Goal: Transaction & Acquisition: Purchase product/service

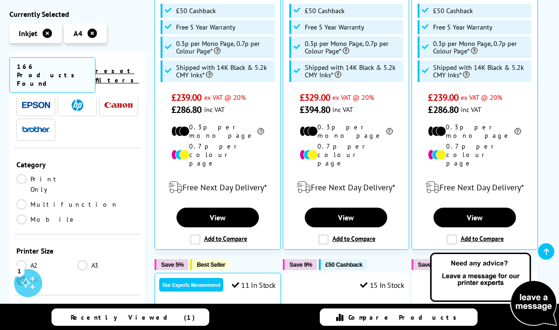
scroll to position [33, 0]
click at [81, 200] on link "Multifunction" at bounding box center [67, 205] width 102 height 10
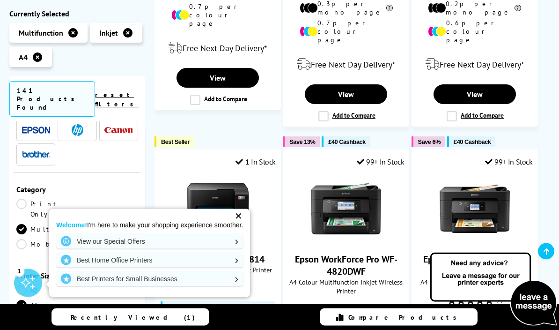
scroll to position [502, 0]
click at [245, 222] on div "✕" at bounding box center [238, 215] width 13 height 13
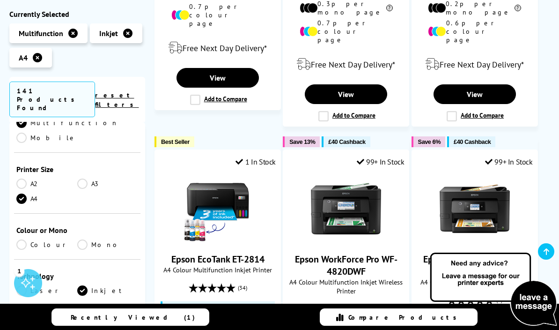
scroll to position [151, 0]
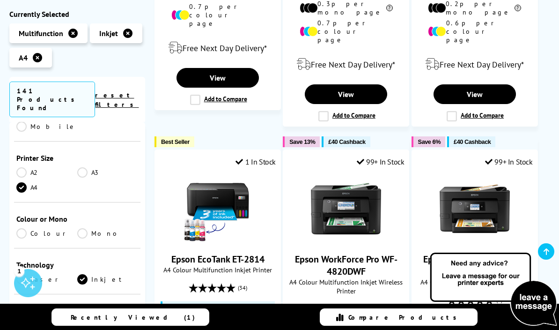
click at [22, 228] on link "Colour" at bounding box center [46, 233] width 61 height 10
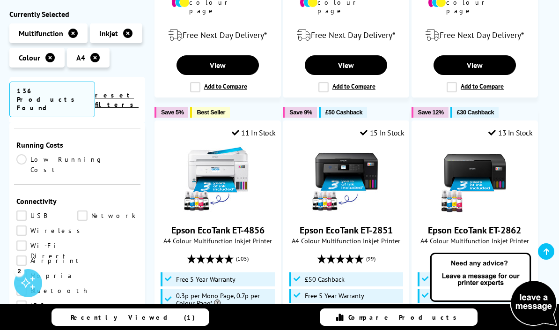
scroll to position [326, 0]
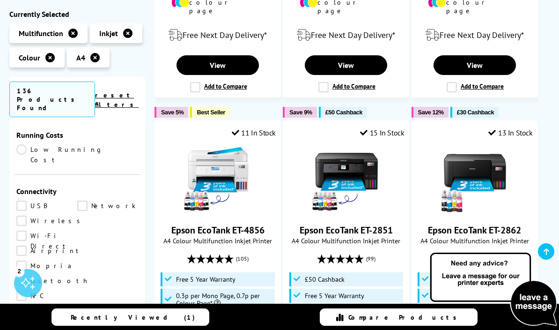
click at [22, 200] on link "USB" at bounding box center [46, 205] width 61 height 10
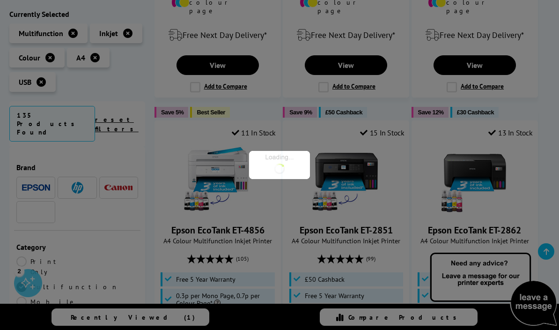
scroll to position [326, 0]
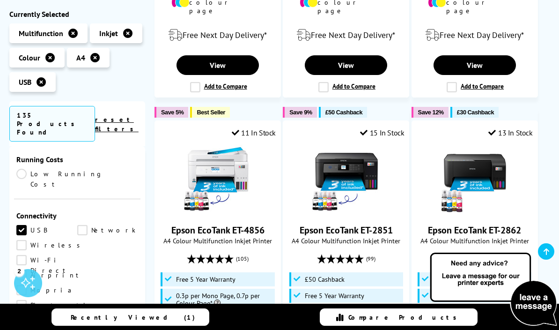
click at [21, 240] on link "Wireless" at bounding box center [50, 245] width 69 height 10
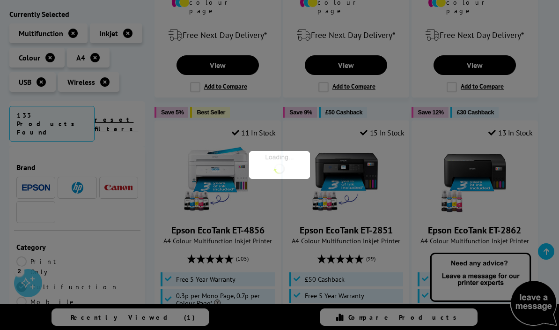
scroll to position [326, 0]
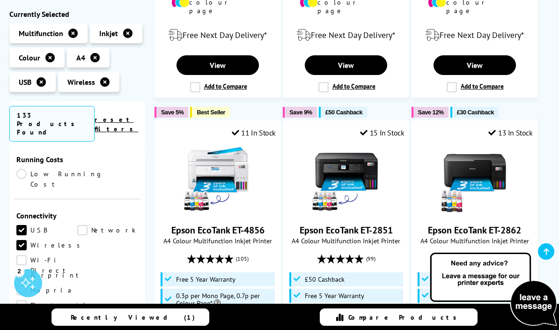
click at [21, 270] on link "Airprint" at bounding box center [49, 275] width 66 height 10
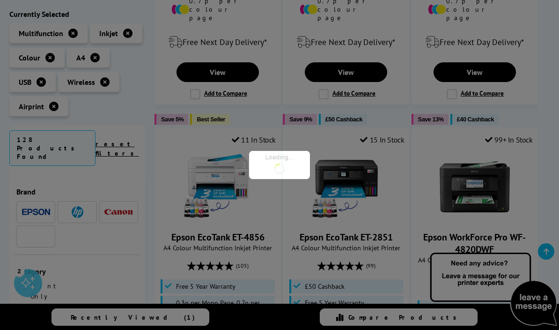
scroll to position [326, 0]
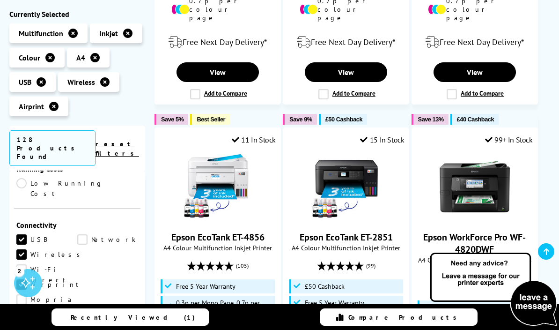
click at [81, 234] on link "Network" at bounding box center [107, 239] width 61 height 10
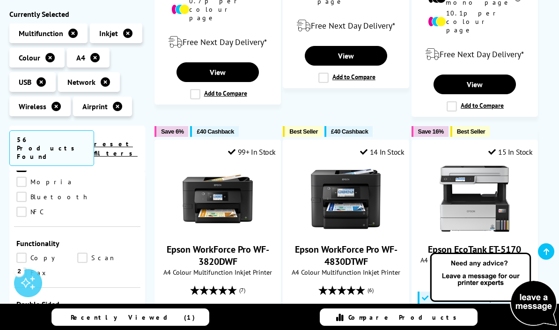
scroll to position [418, 0]
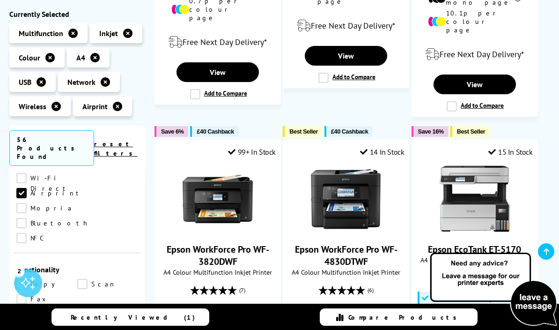
click at [21, 279] on link "Copy" at bounding box center [46, 284] width 61 height 10
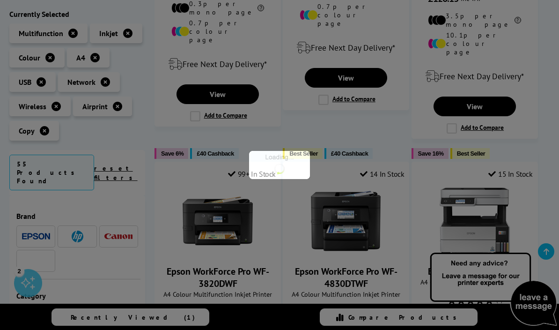
scroll to position [418, 0]
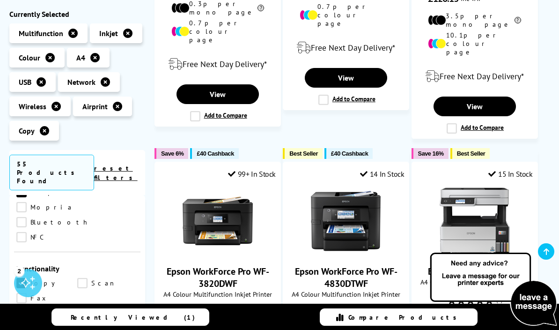
click at [83, 278] on link "Scan" at bounding box center [107, 283] width 61 height 10
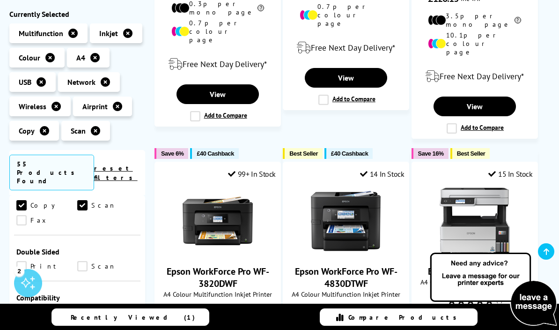
scroll to position [512, 0]
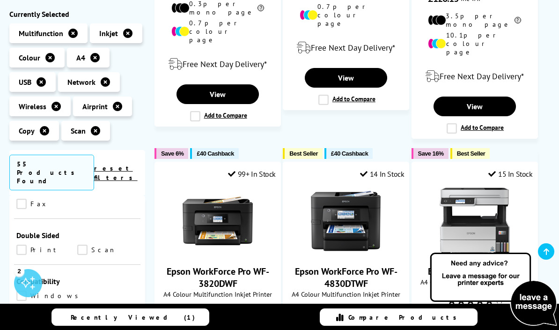
click at [22, 244] on link "Print" at bounding box center [46, 249] width 61 height 10
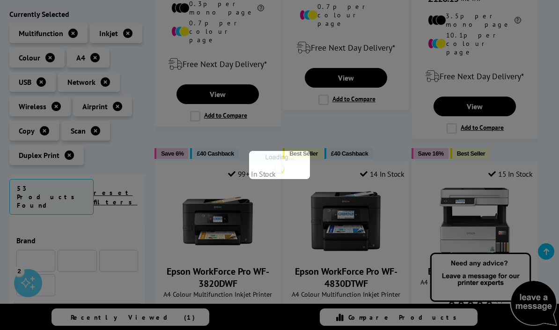
scroll to position [512, 0]
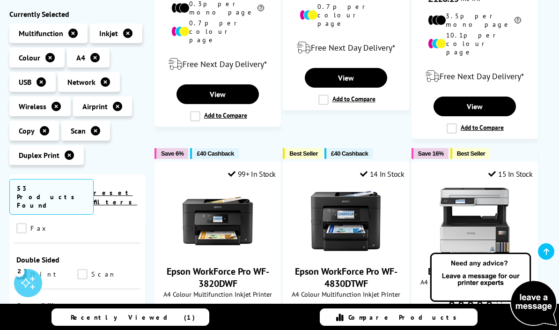
click at [87, 269] on link "Scan" at bounding box center [107, 274] width 61 height 10
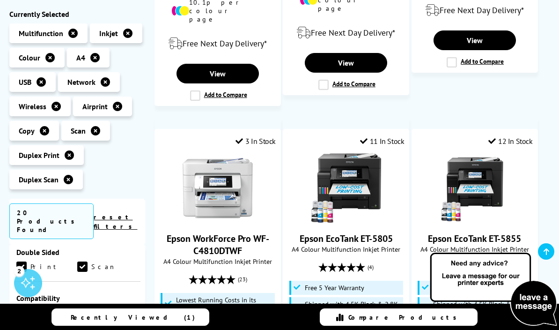
scroll to position [543, 0]
click at [77, 323] on link "Mac" at bounding box center [46, 328] width 61 height 10
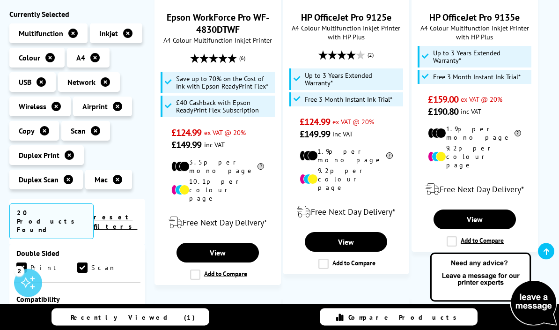
scroll to position [323, 0]
click at [496, 209] on link "View" at bounding box center [475, 219] width 82 height 20
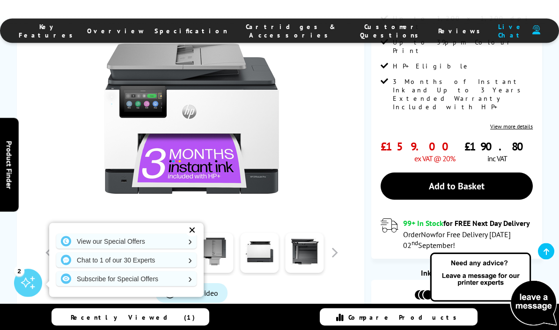
scroll to position [262, 0]
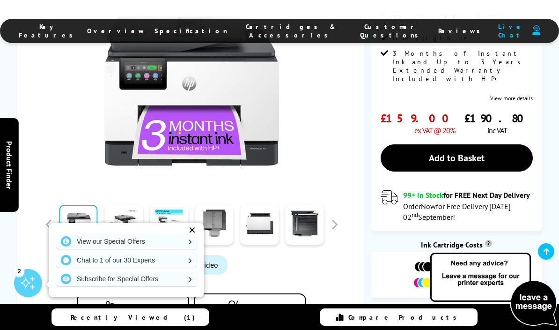
click at [194, 236] on div "✕" at bounding box center [191, 229] width 13 height 13
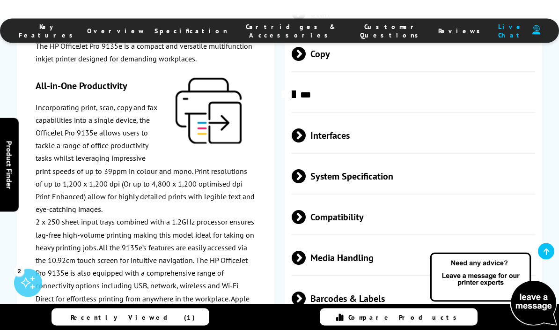
scroll to position [1842, 0]
click at [306, 183] on span at bounding box center [306, 176] width 0 height 14
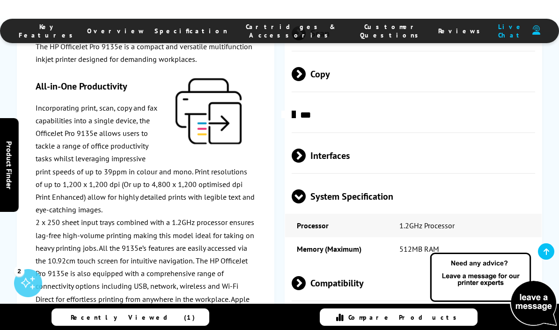
scroll to position [1809, 0]
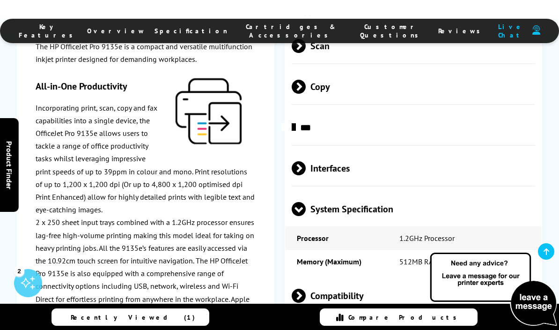
click at [306, 53] on span at bounding box center [306, 46] width 0 height 14
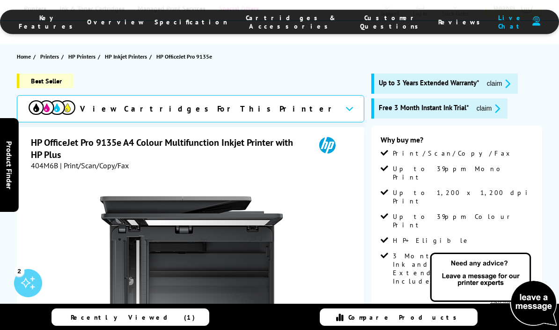
scroll to position [0, 0]
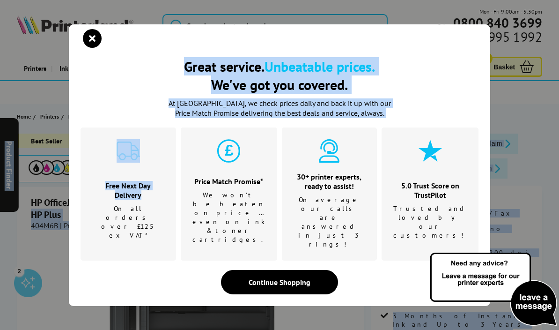
click at [98, 48] on icon "close modal" at bounding box center [92, 38] width 19 height 19
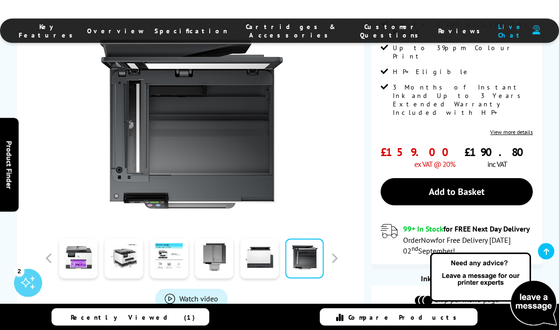
scroll to position [229, 0]
